Goal: Task Accomplishment & Management: Manage account settings

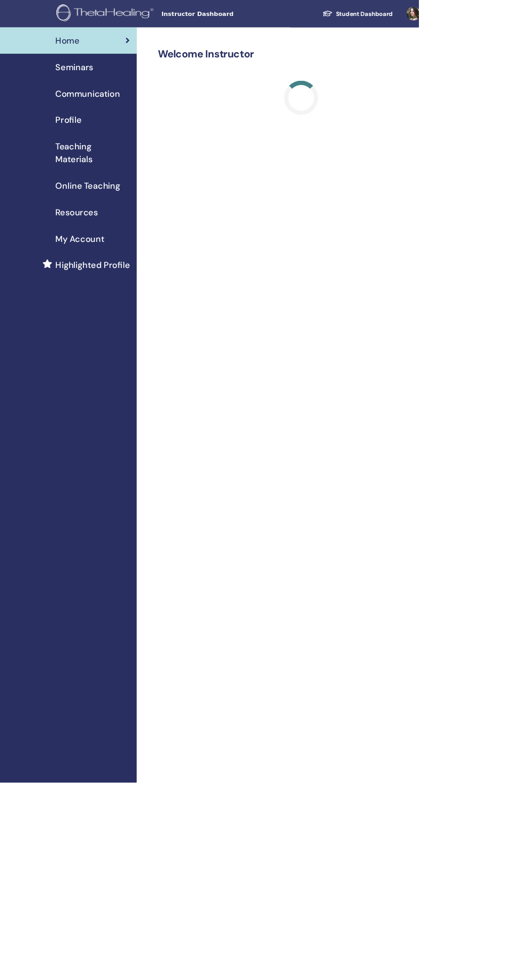
click at [88, 82] on span "Seminars" at bounding box center [92, 84] width 47 height 16
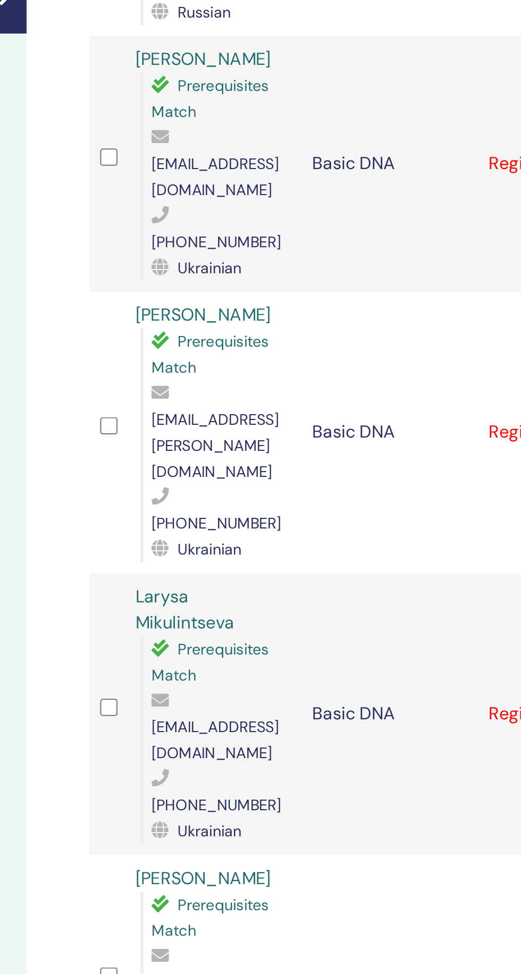
scroll to position [85, 0]
